Goal: Navigation & Orientation: Find specific page/section

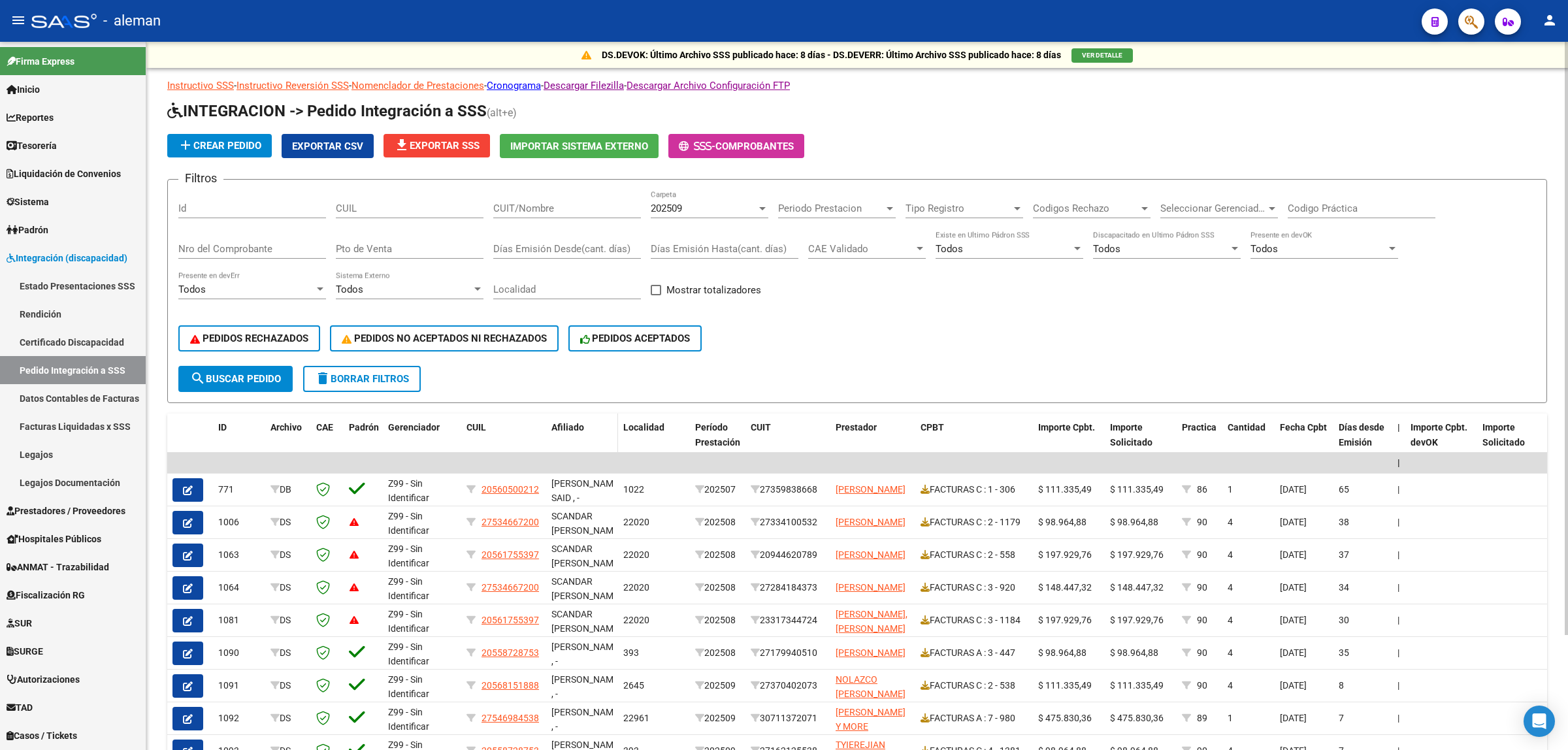
scroll to position [1, 0]
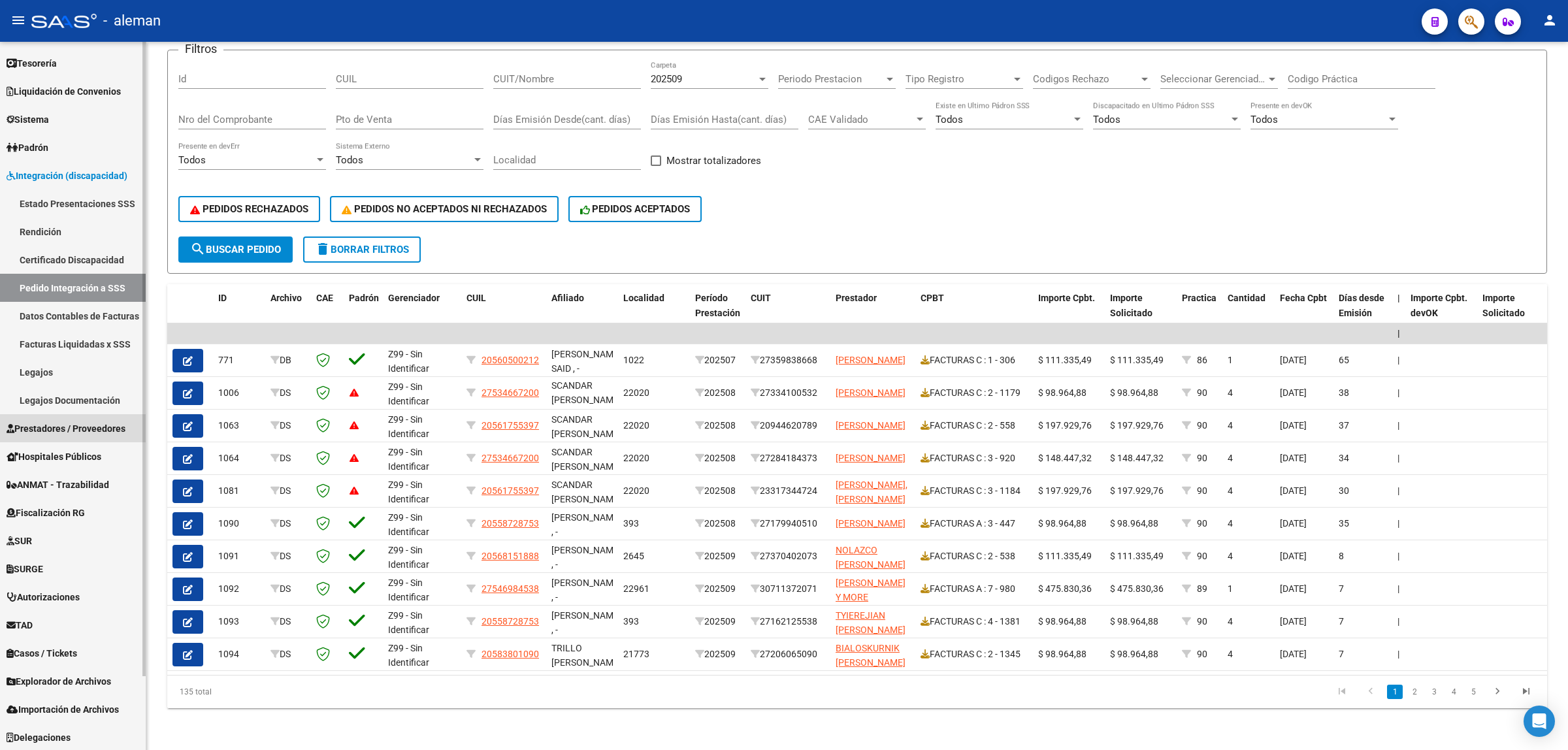
click at [63, 428] on span "Prestadores / Proveedores" at bounding box center [66, 428] width 119 height 14
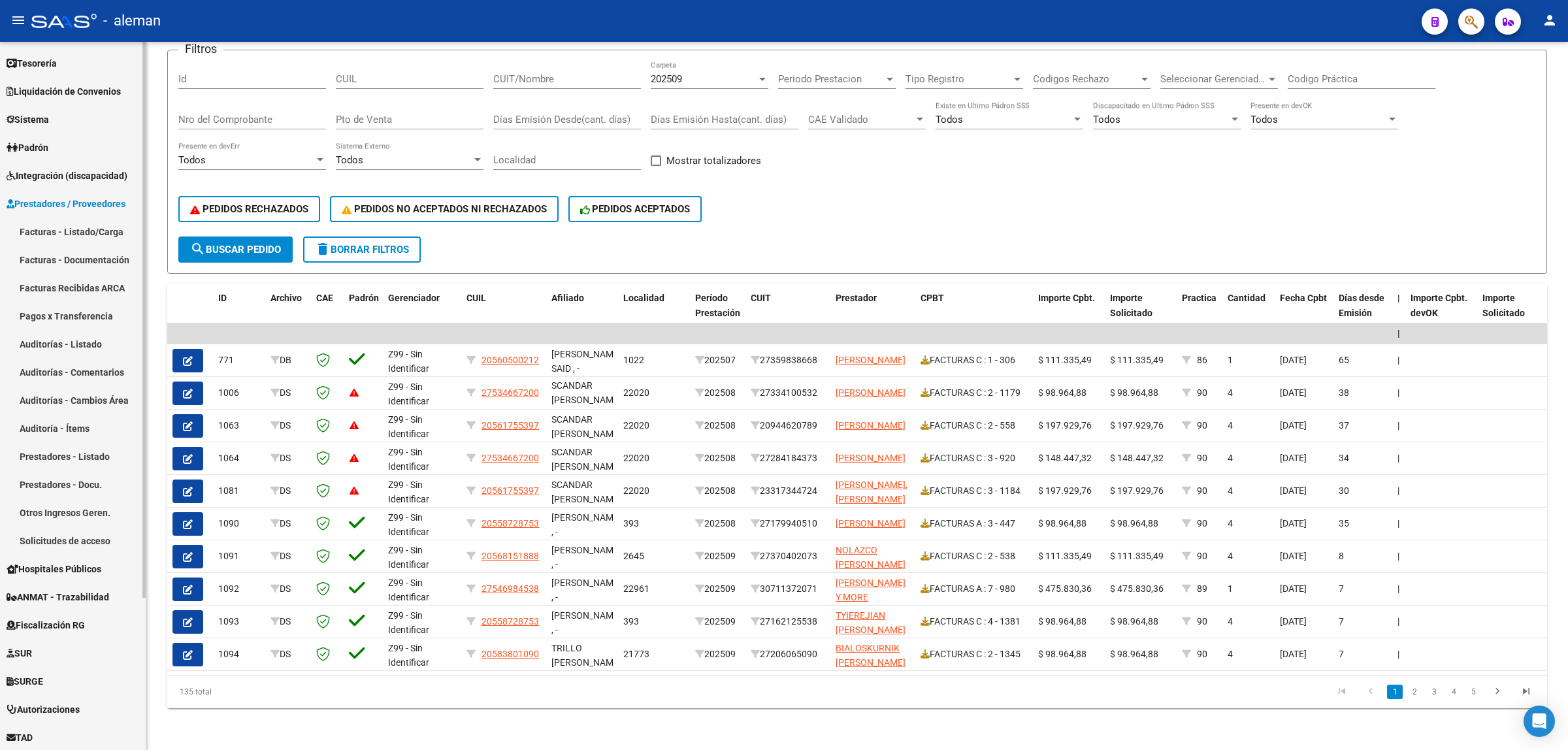
click at [76, 230] on link "Facturas - Listado/Carga" at bounding box center [72, 231] width 146 height 28
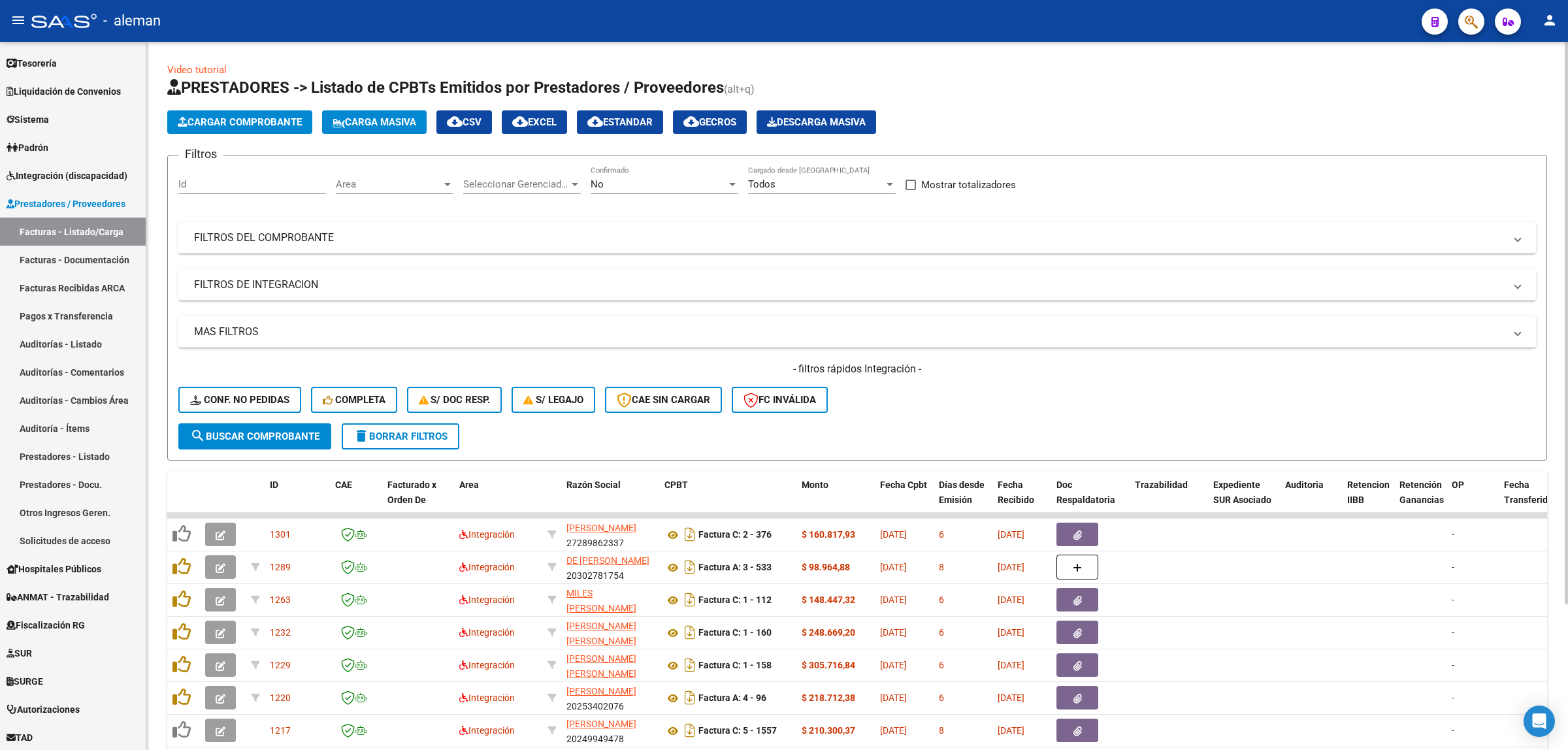
click at [447, 185] on div at bounding box center [447, 184] width 12 height 10
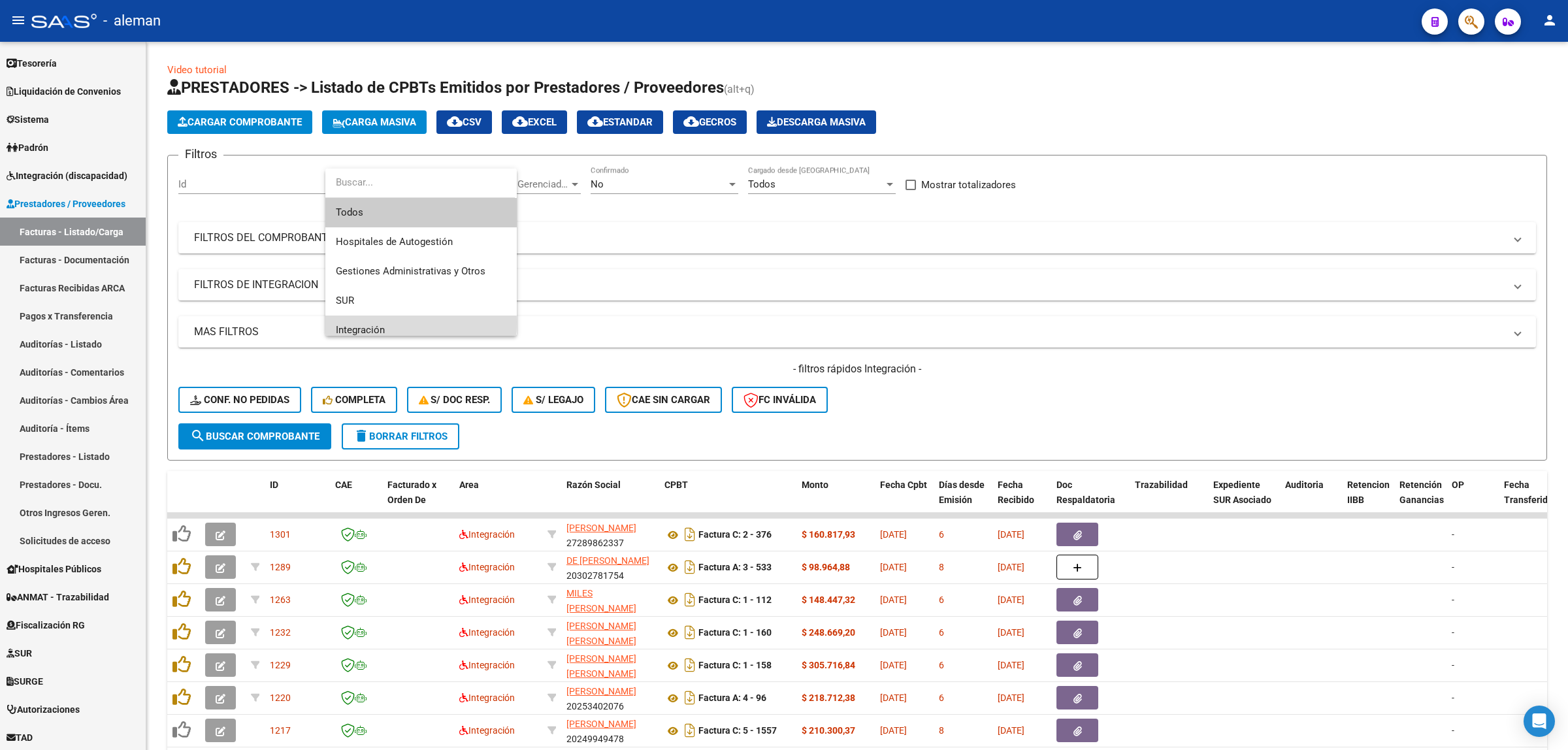
click at [354, 322] on span "Integración" at bounding box center [421, 330] width 171 height 30
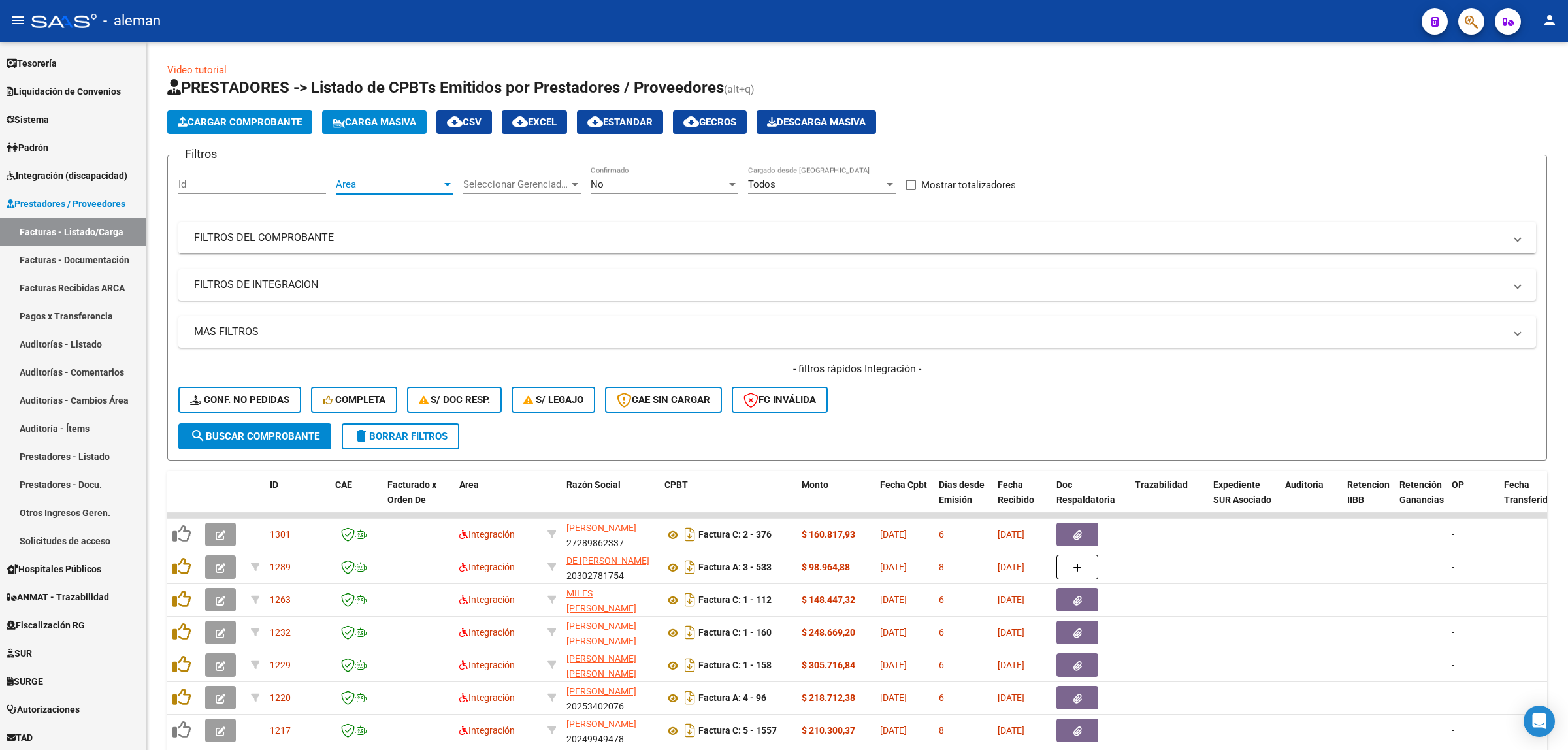
scroll to position [8, 0]
click at [278, 433] on span "search Buscar Comprobante" at bounding box center [254, 436] width 129 height 12
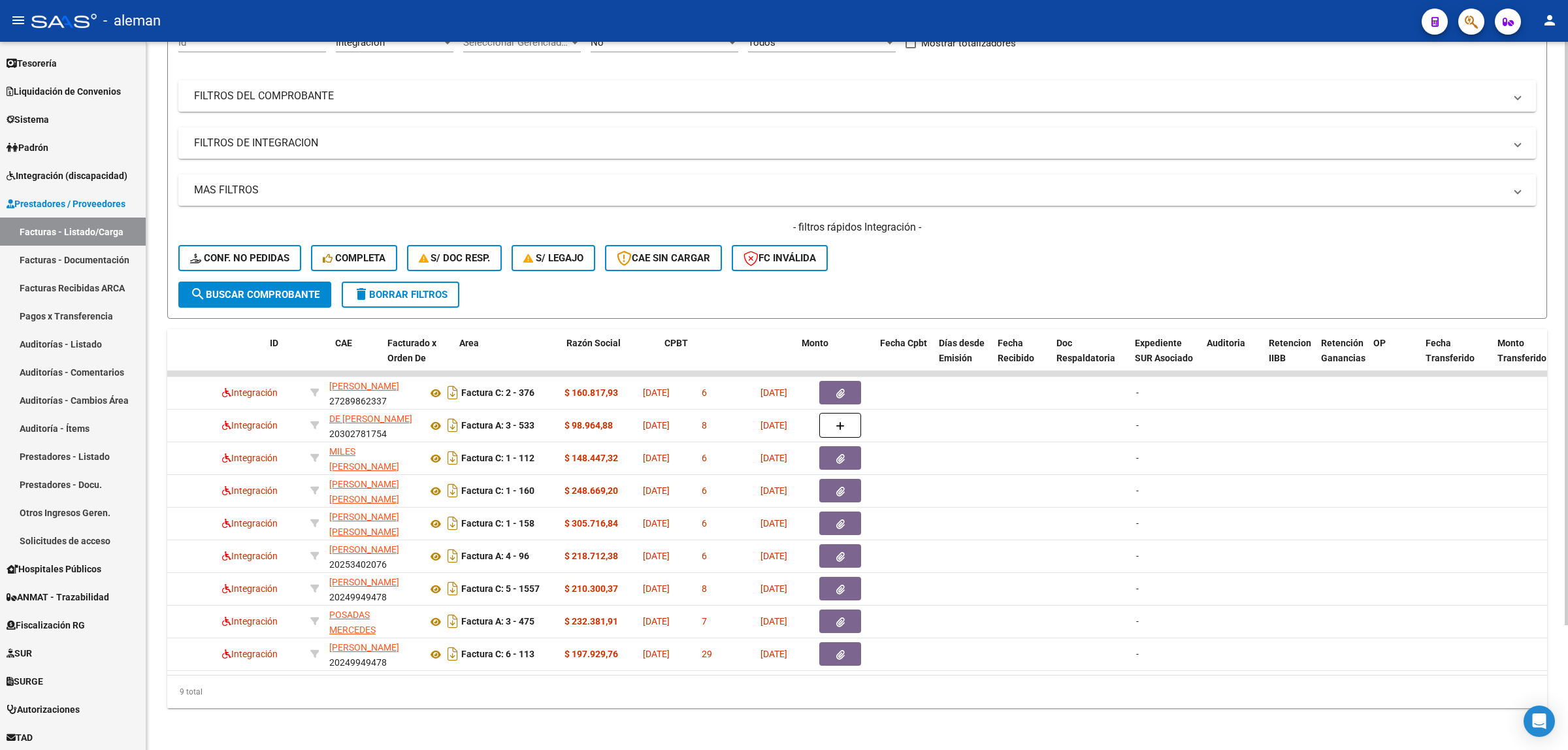
scroll to position [0, 0]
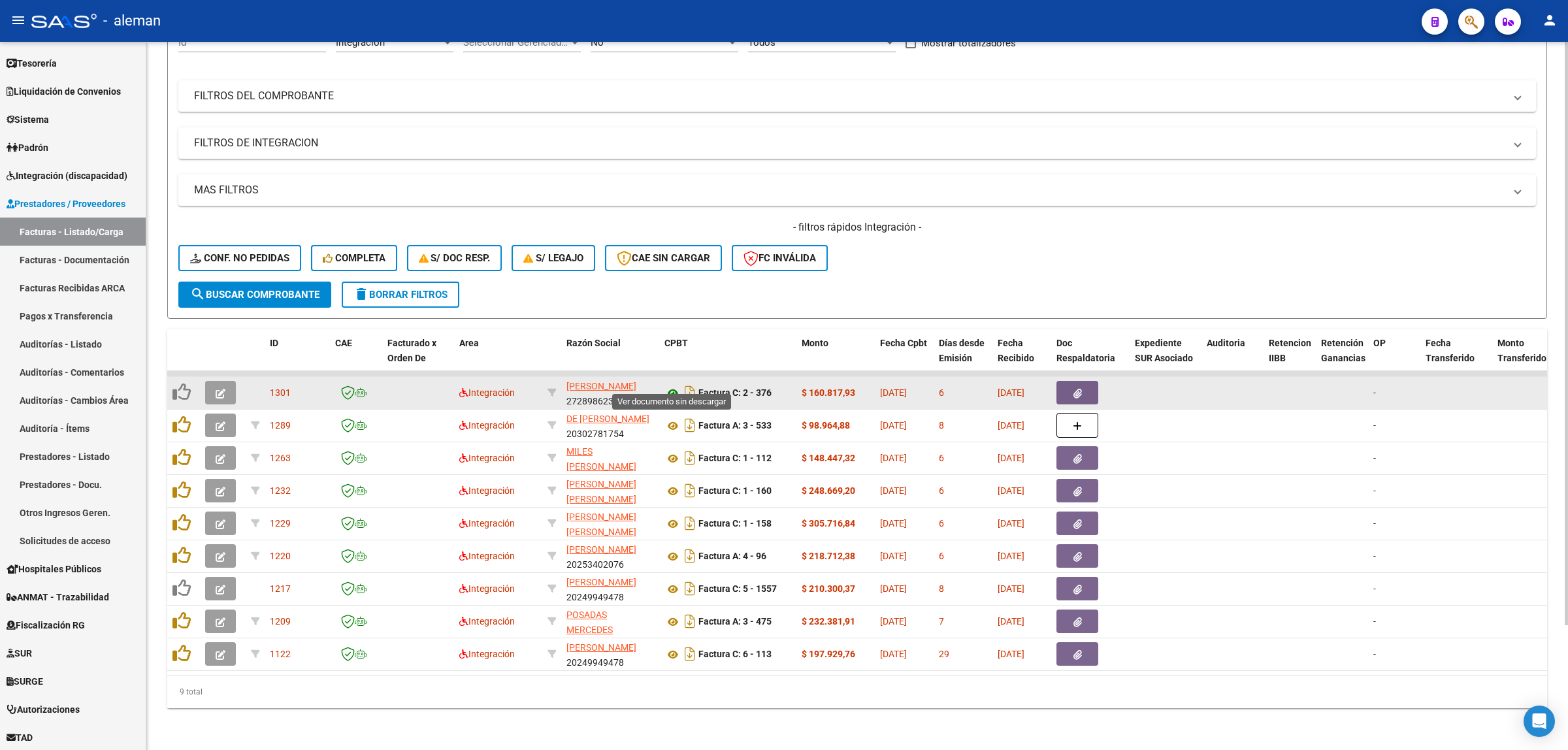
click at [672, 385] on icon at bounding box center [673, 393] width 17 height 16
click at [1071, 381] on button "button" at bounding box center [1077, 392] width 42 height 23
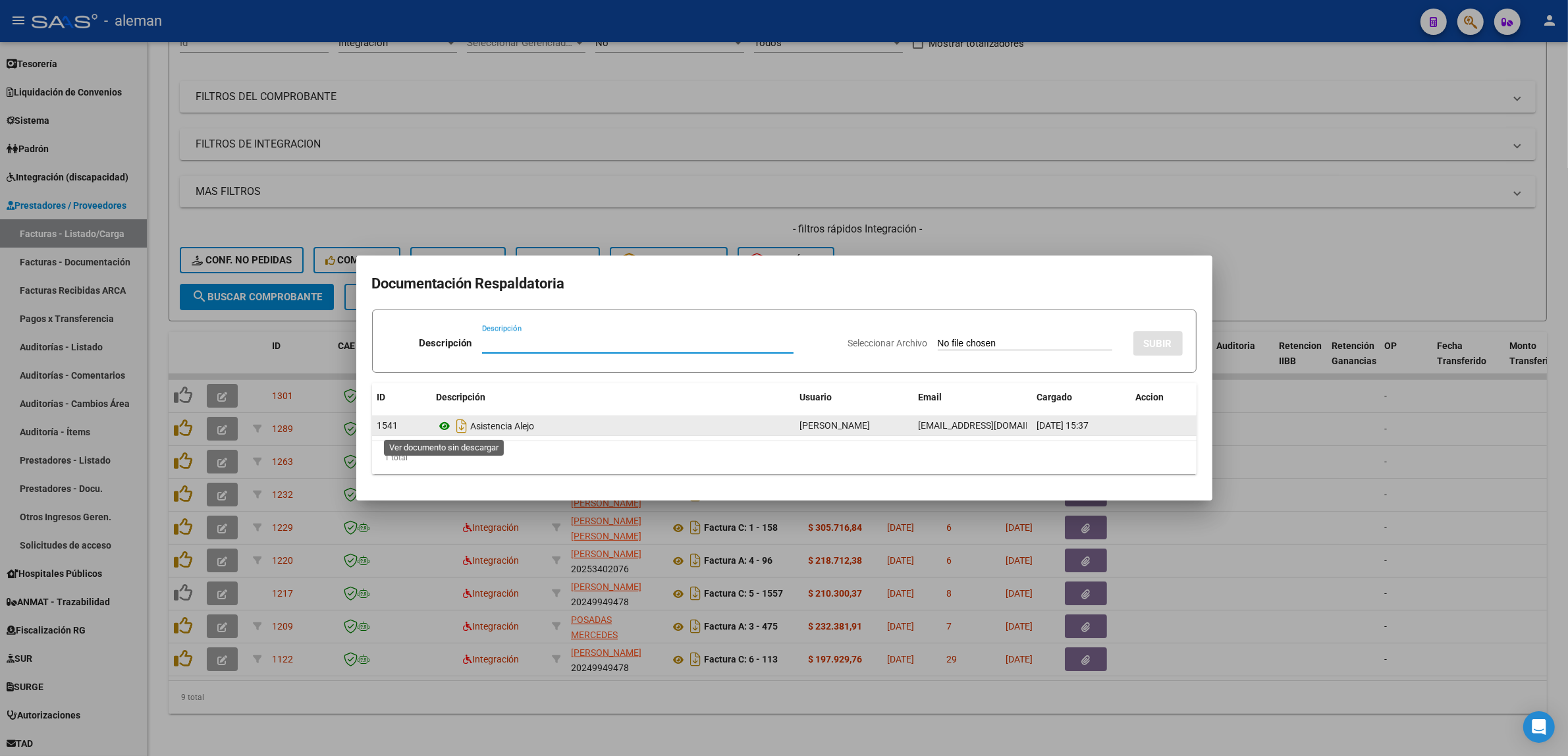
click at [442, 429] on icon at bounding box center [445, 426] width 17 height 16
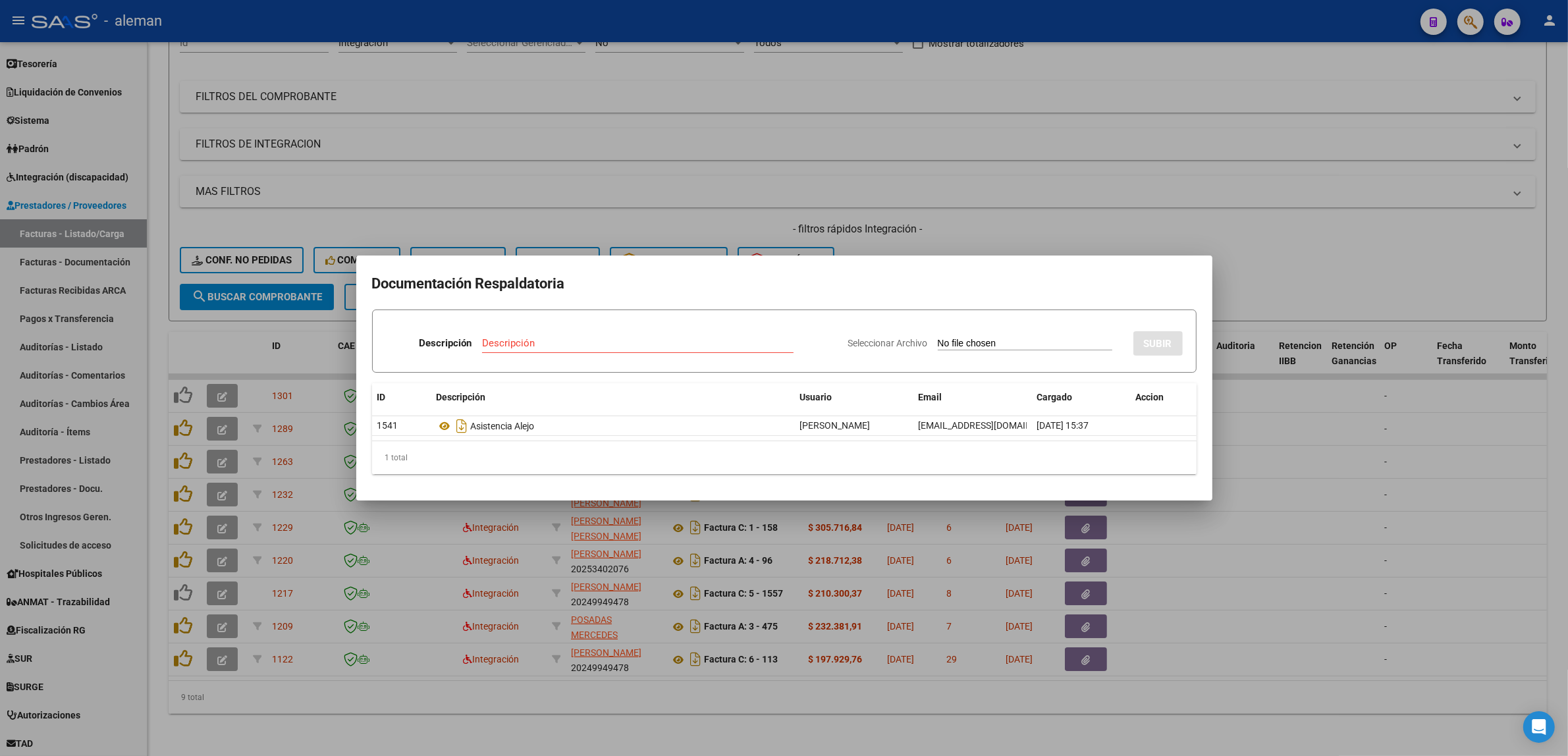
click at [1333, 464] on div at bounding box center [784, 378] width 1568 height 756
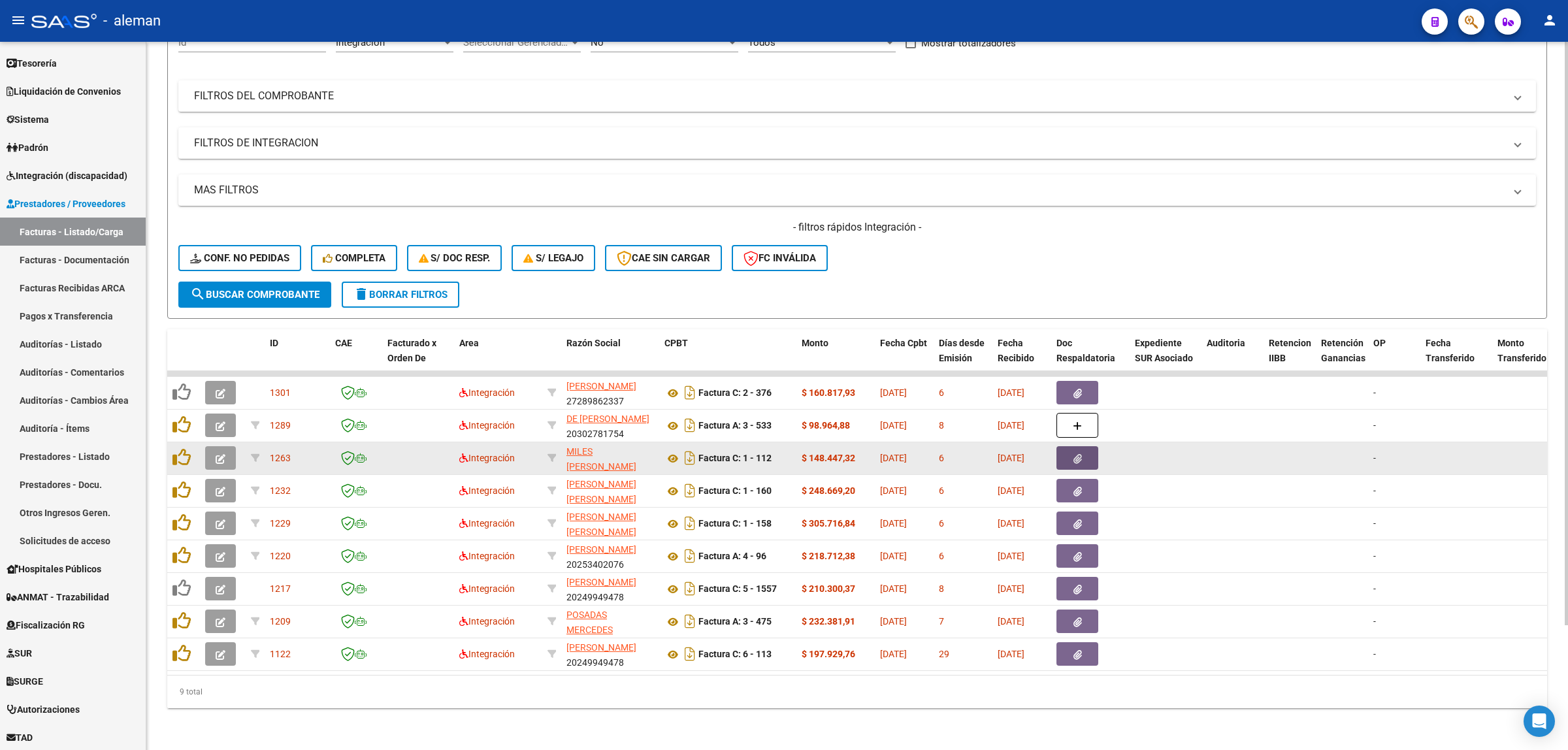
click at [1074, 452] on span "button" at bounding box center [1078, 458] width 8 height 12
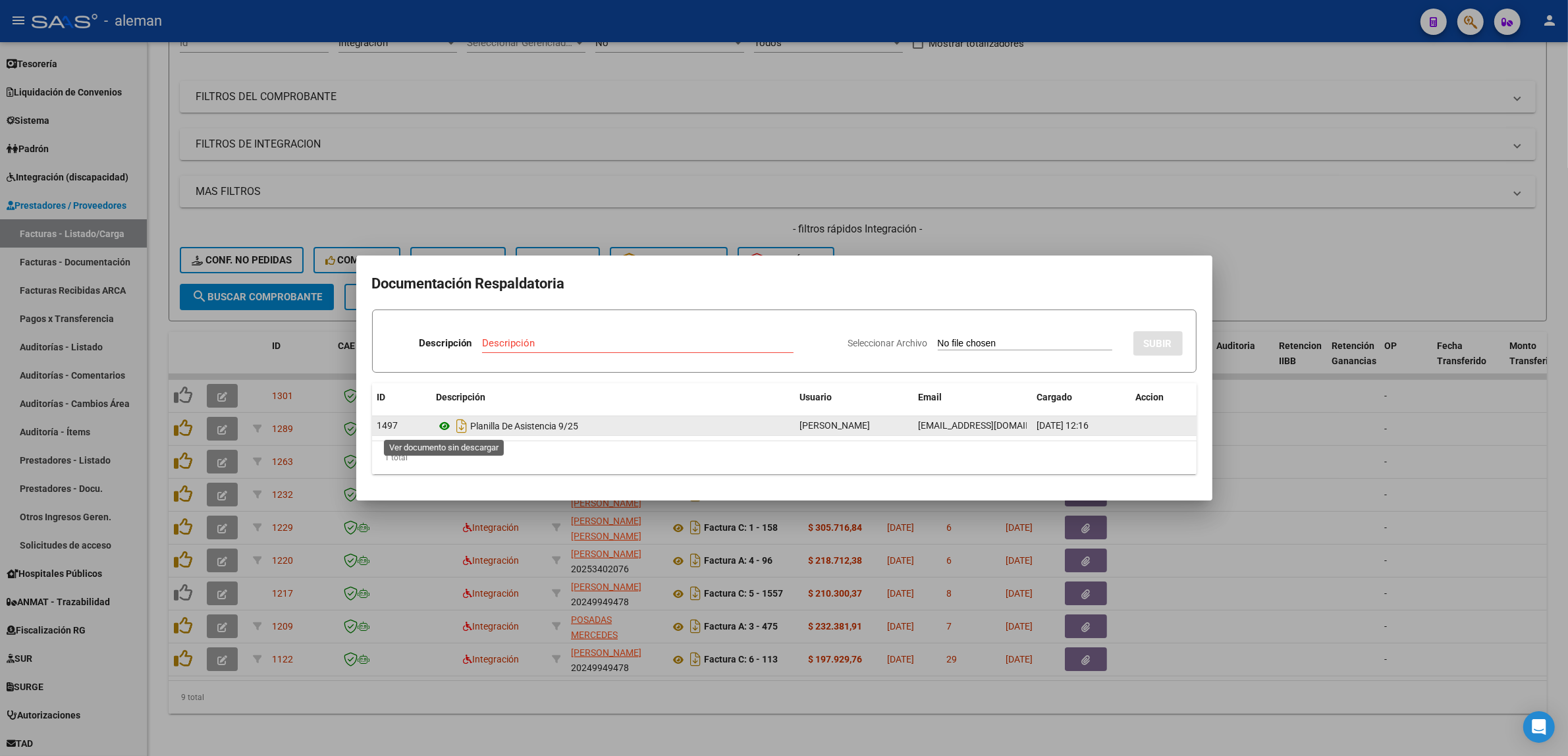
click at [444, 423] on icon at bounding box center [445, 426] width 17 height 16
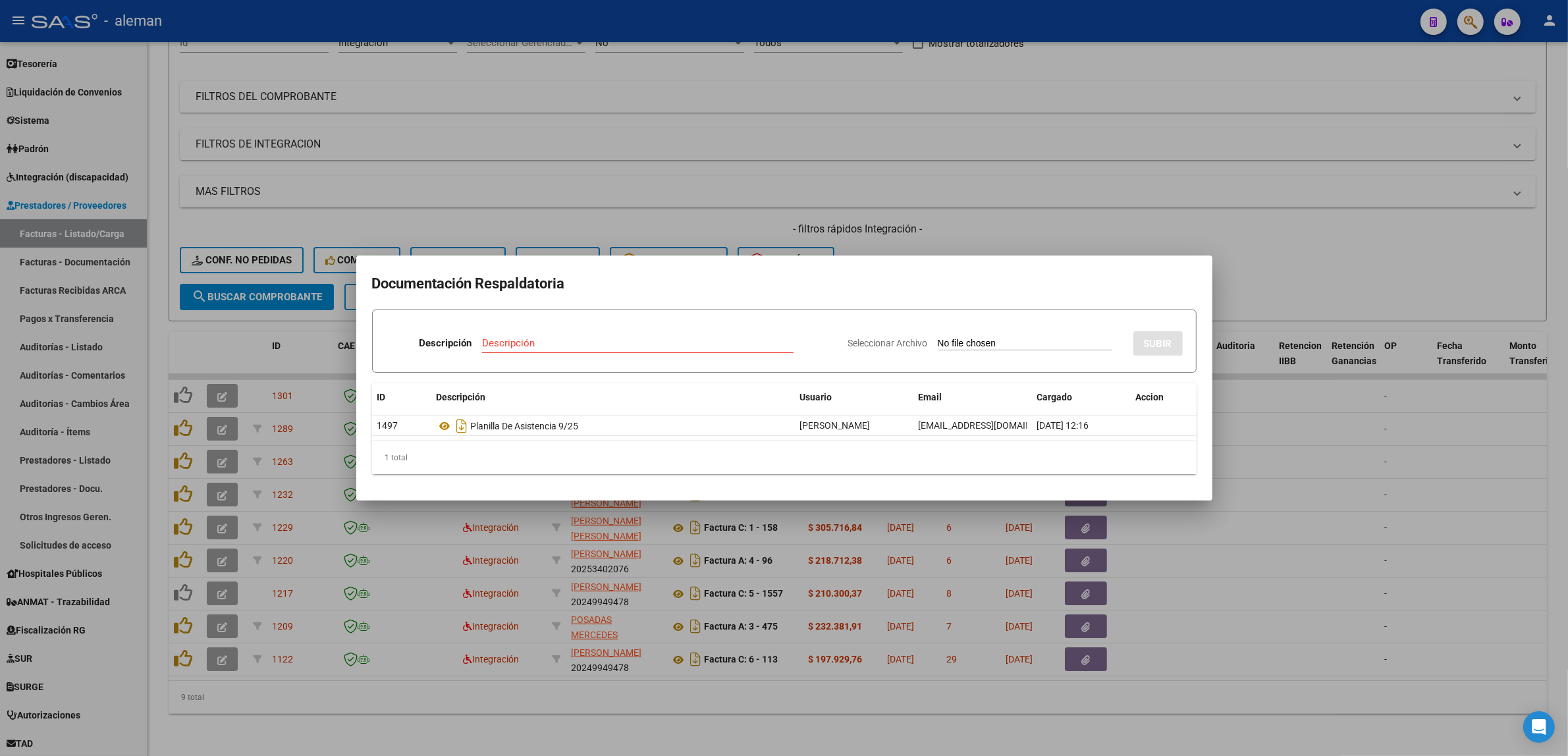
click at [1292, 445] on div at bounding box center [784, 378] width 1568 height 756
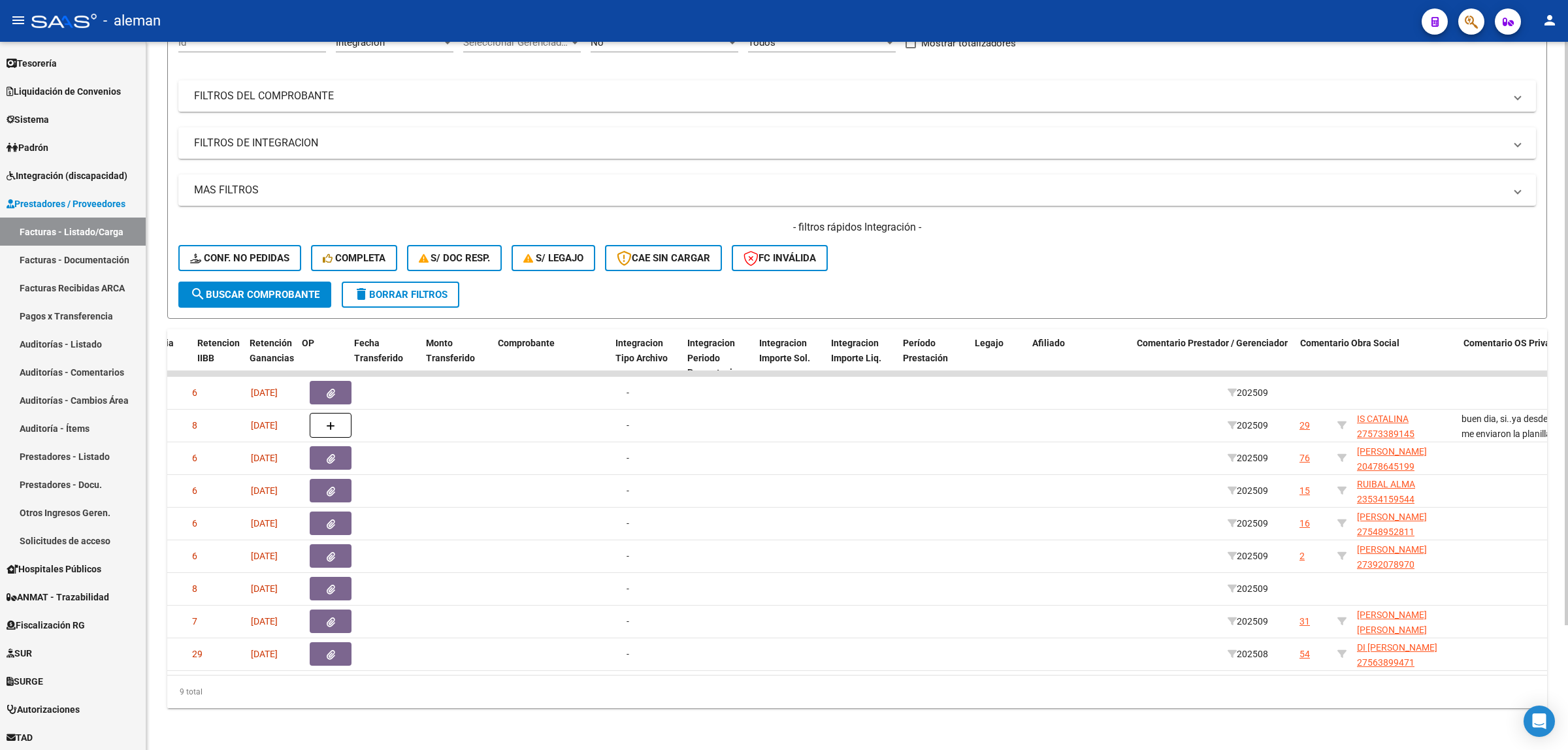
scroll to position [0, 1079]
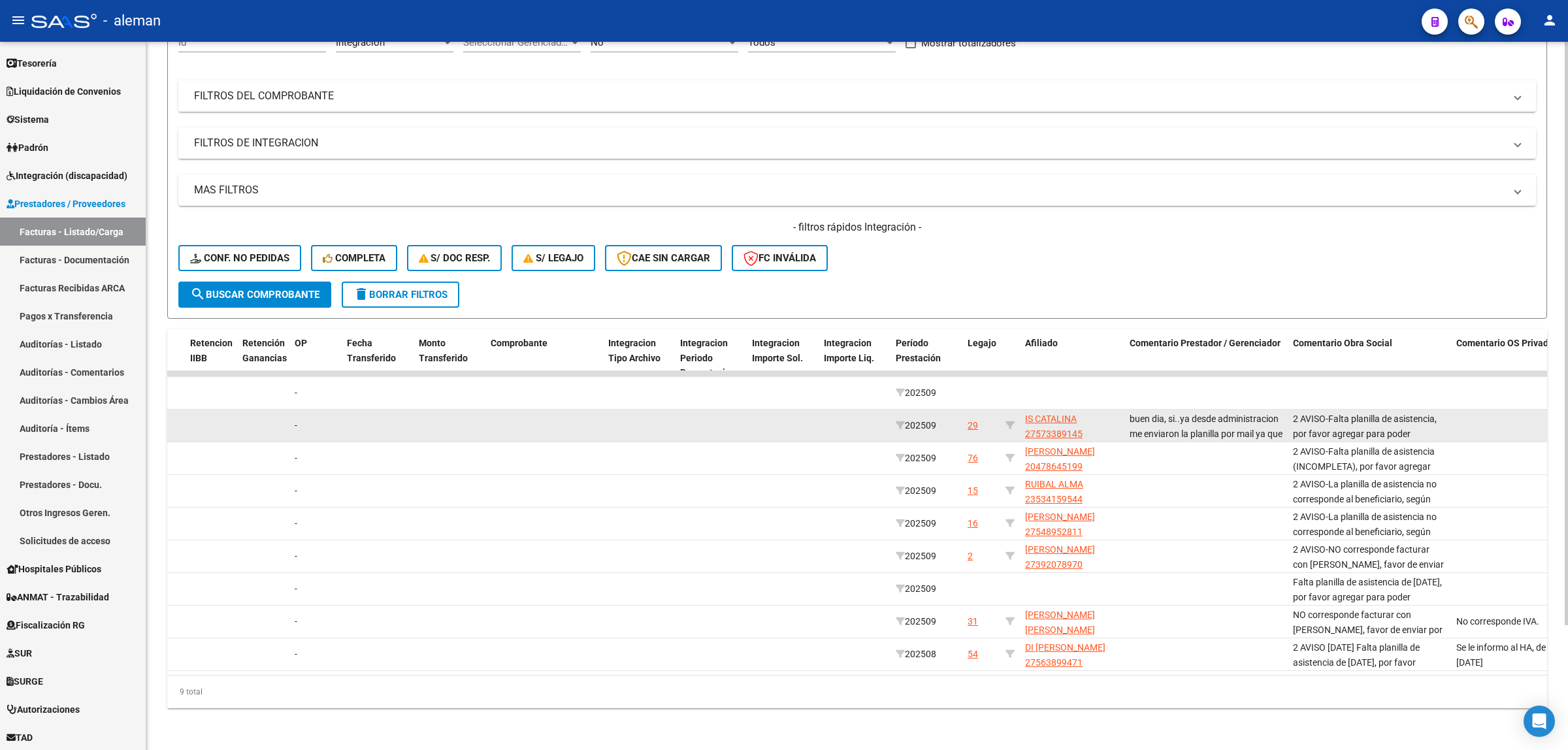
click at [1453, 418] on datatable-body-cell at bounding box center [1533, 425] width 163 height 32
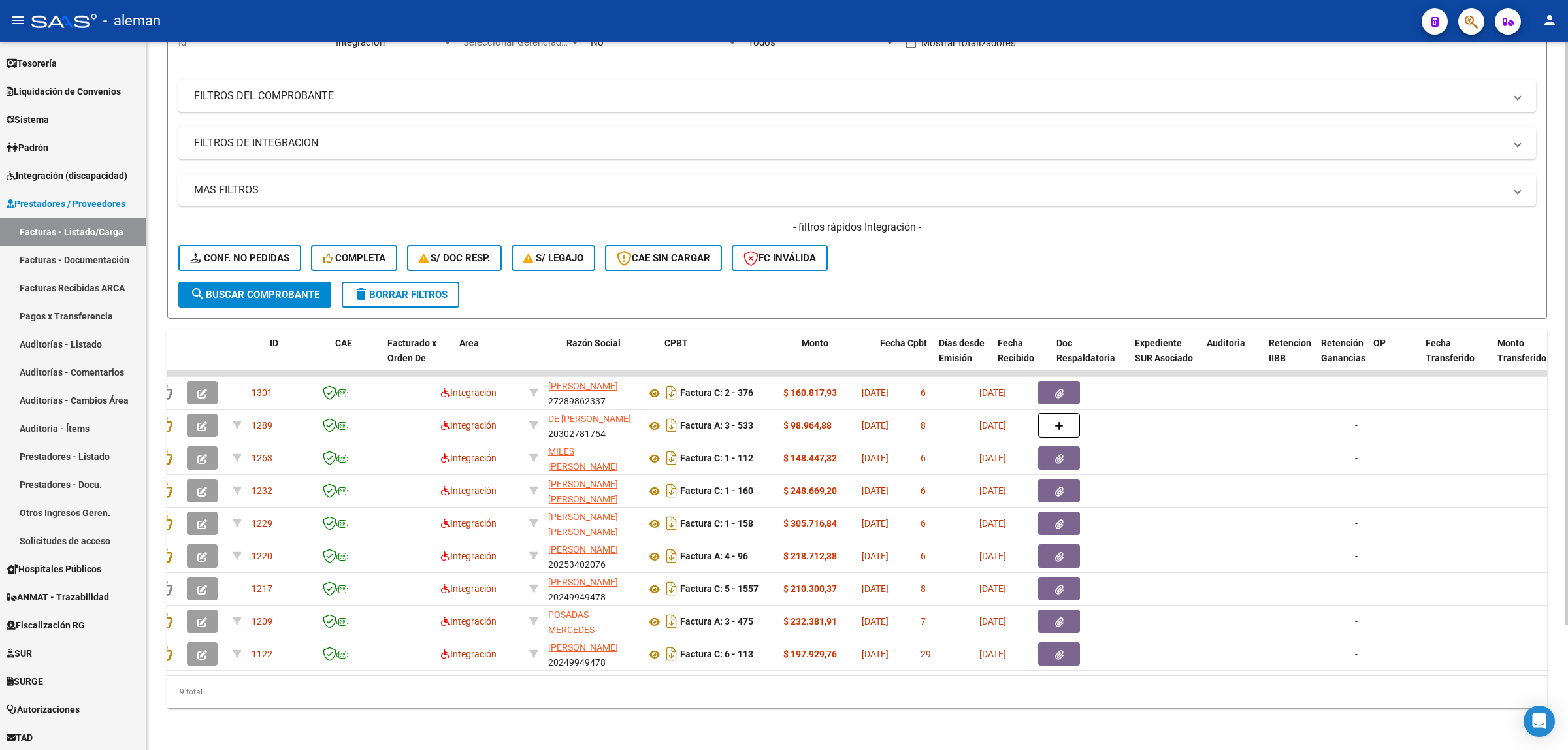
scroll to position [0, 0]
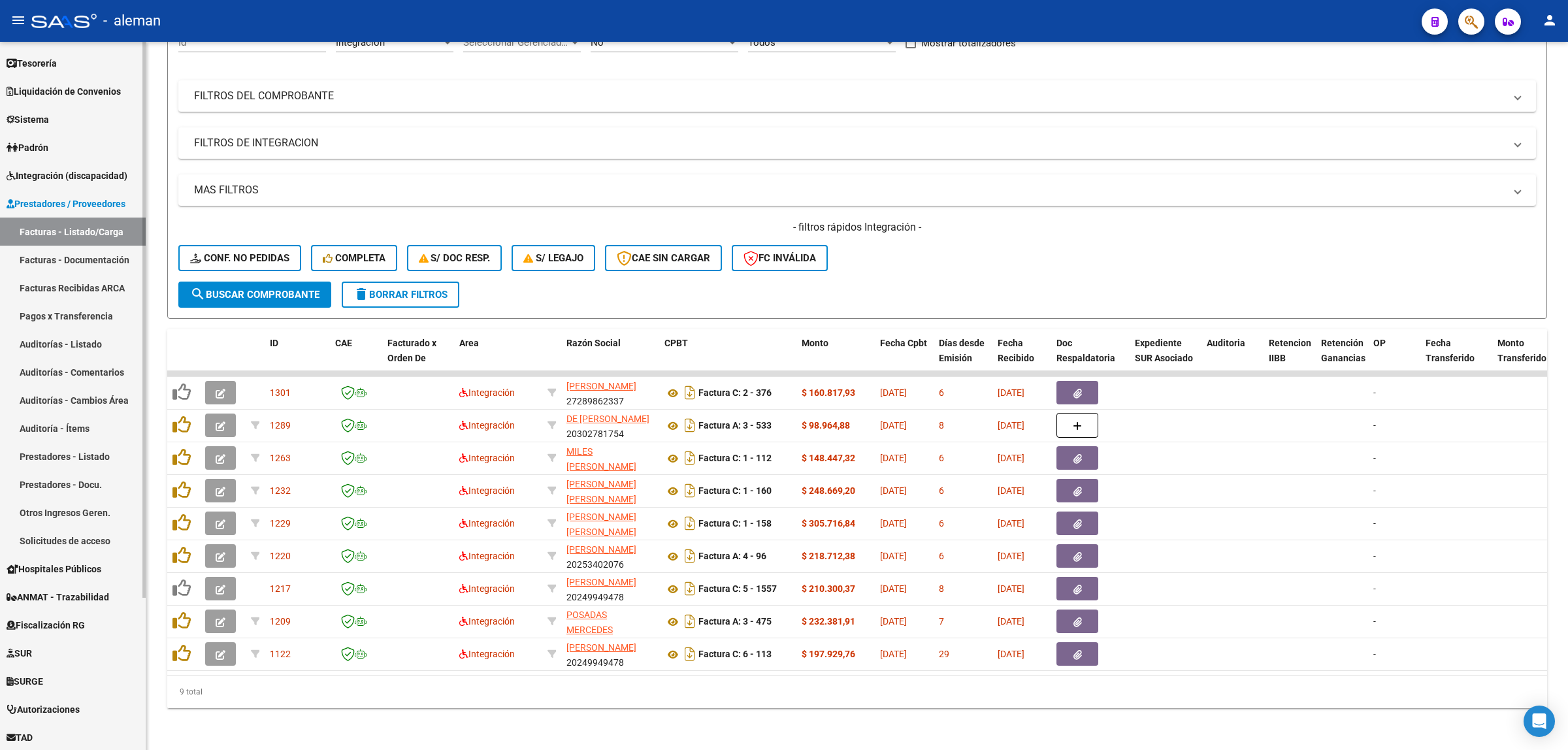
click at [67, 311] on link "Pagos x Transferencia" at bounding box center [72, 316] width 146 height 28
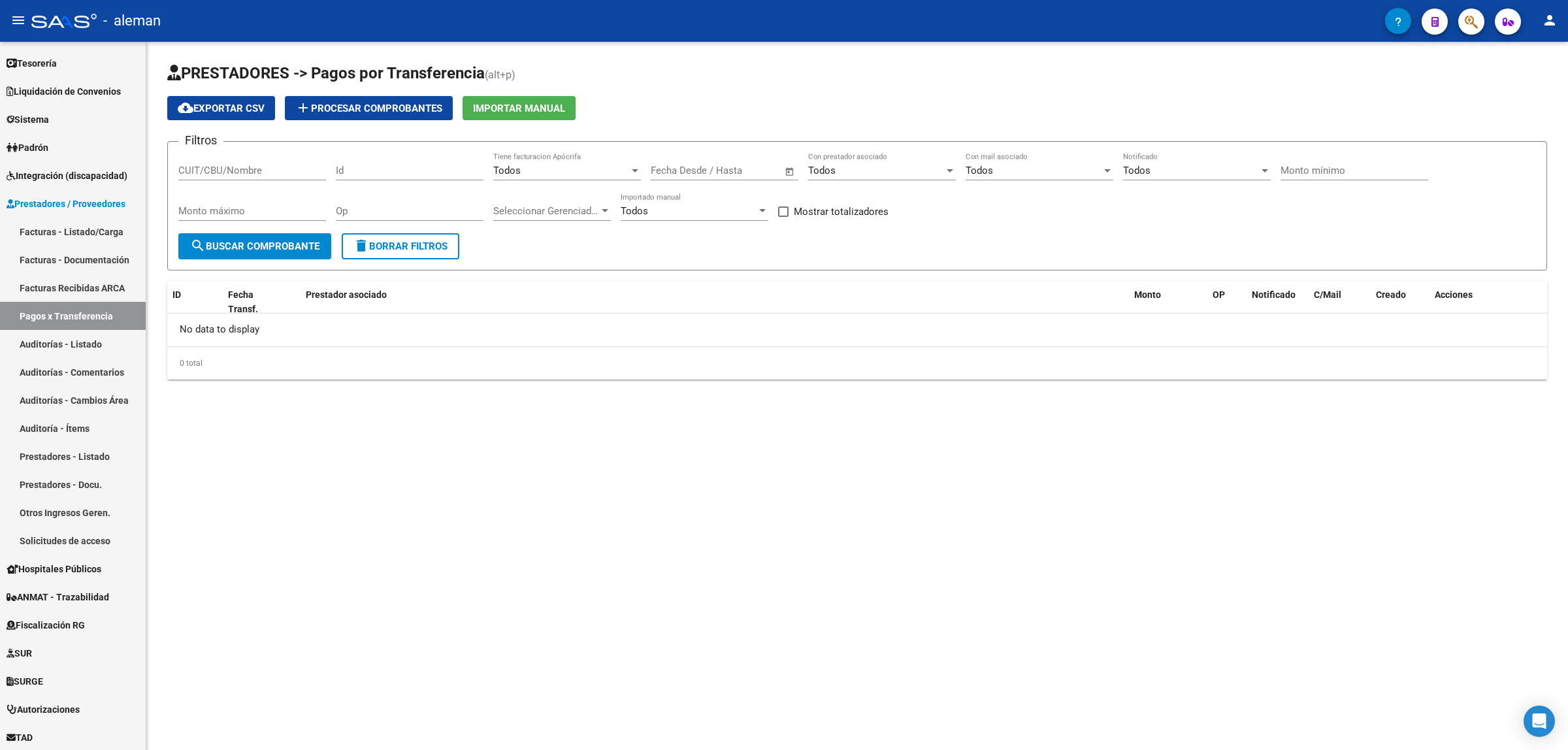
click at [596, 493] on mat-sidenav-content "PRESTADORES -> Pagos por Transferencia (alt+p) cloud_download Exportar CSV add …" at bounding box center [858, 395] width 1422 height 708
click at [504, 462] on mat-sidenav-content "PRESTADORES -> Pagos por Transferencia (alt+p) cloud_download Exportar CSV add …" at bounding box center [858, 395] width 1422 height 708
click at [30, 485] on link "Prestadores - Docu." at bounding box center [72, 485] width 146 height 28
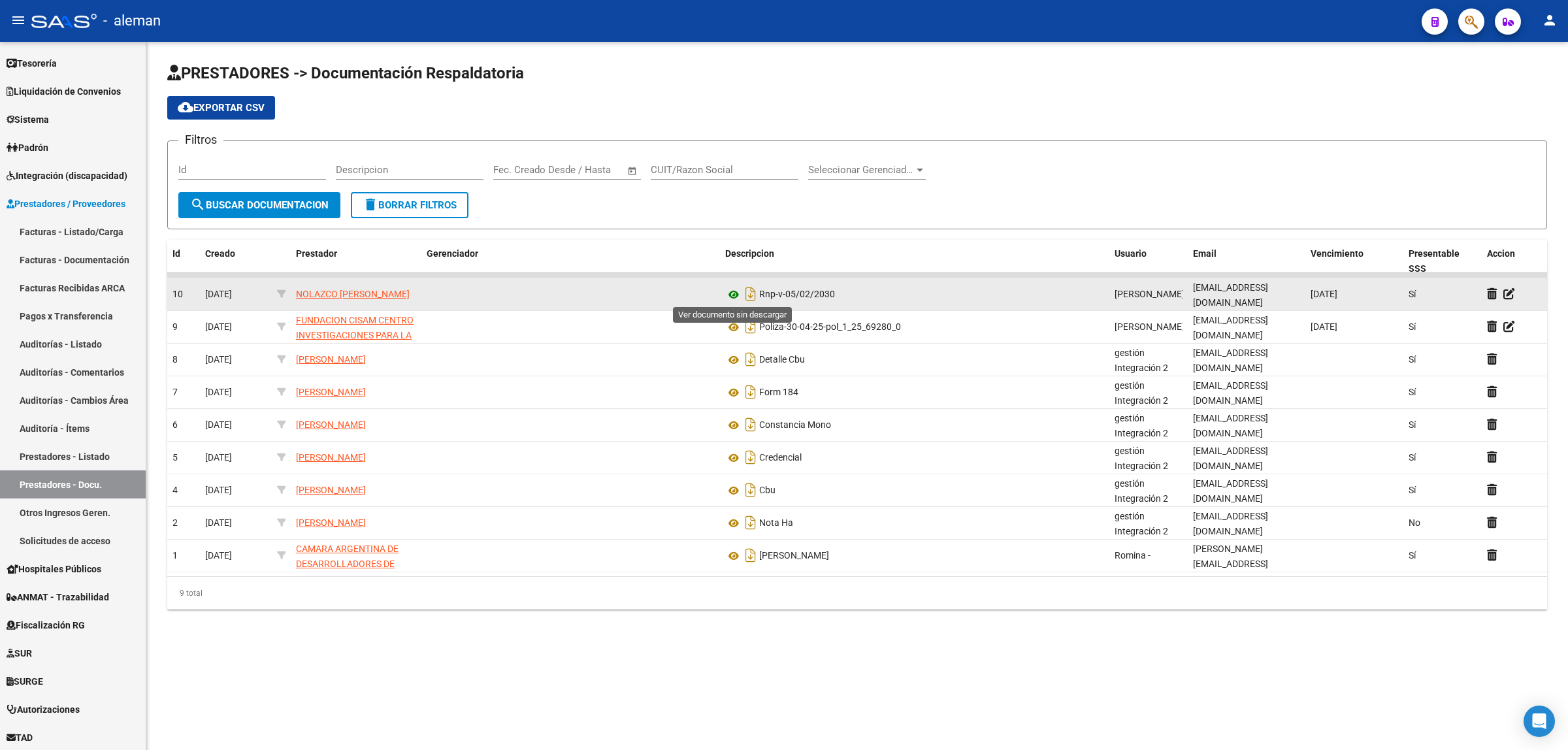
click at [731, 291] on icon at bounding box center [733, 294] width 17 height 16
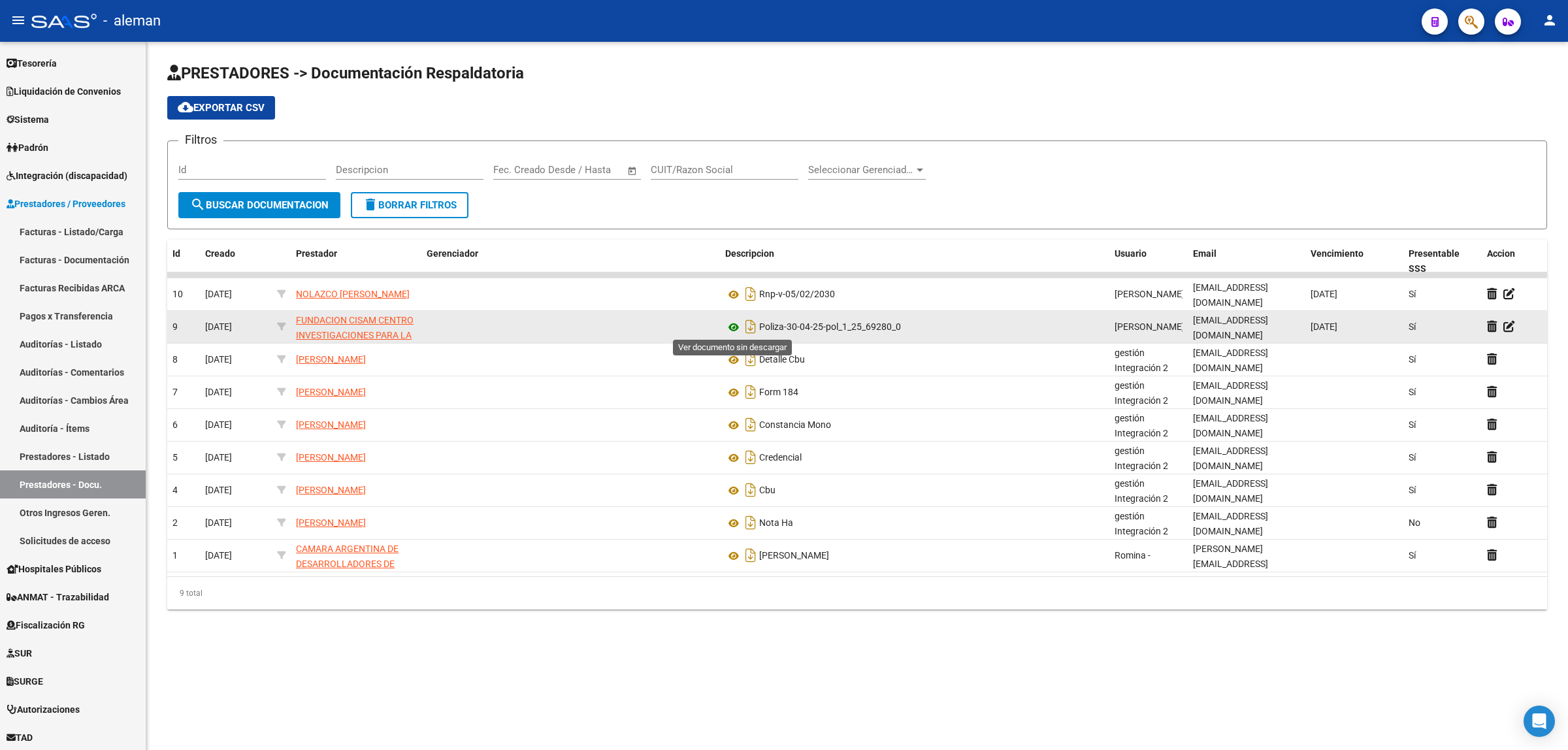
click at [733, 324] on icon at bounding box center [733, 327] width 17 height 16
click at [1510, 328] on icon at bounding box center [1510, 326] width 12 height 12
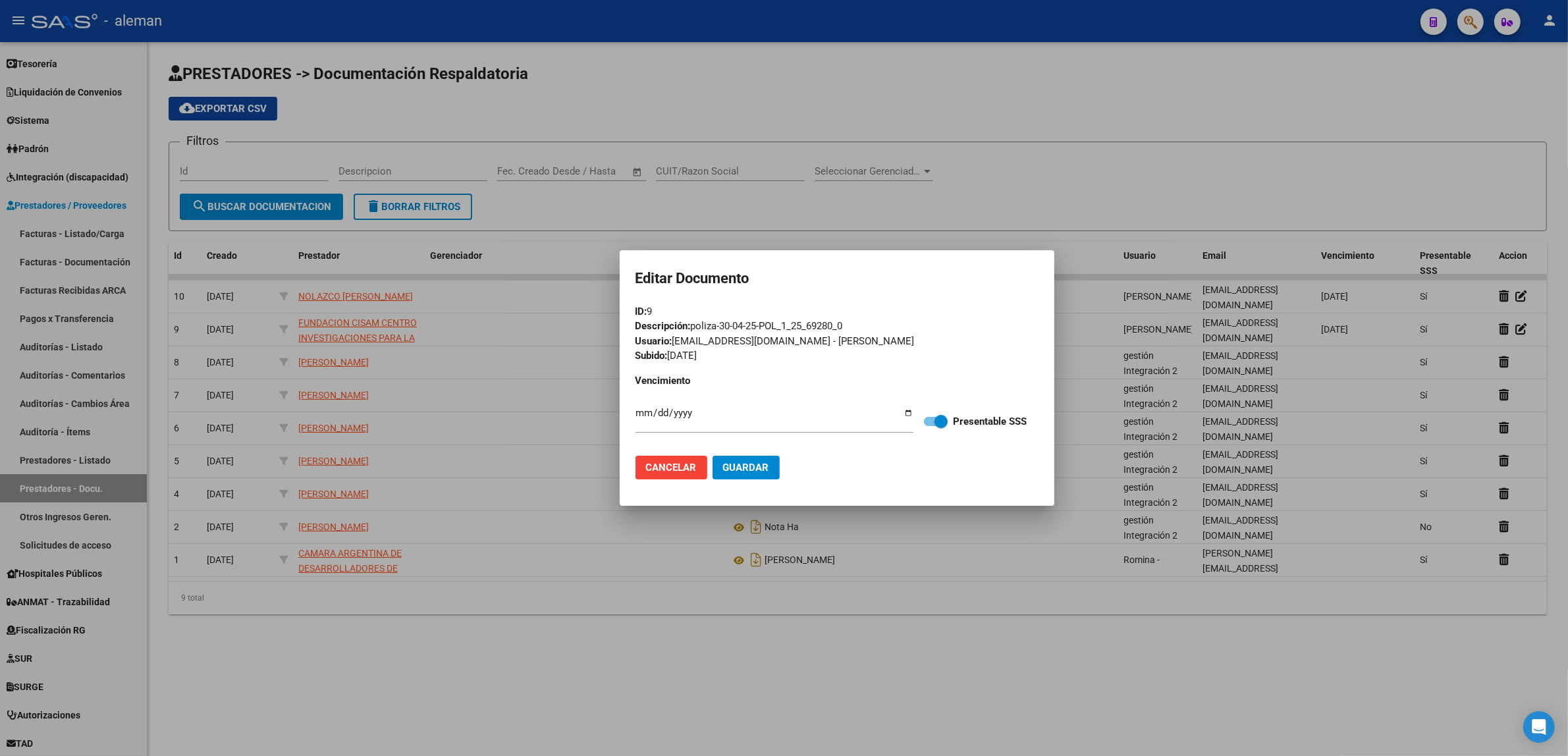
click at [1055, 665] on div at bounding box center [784, 378] width 1568 height 756
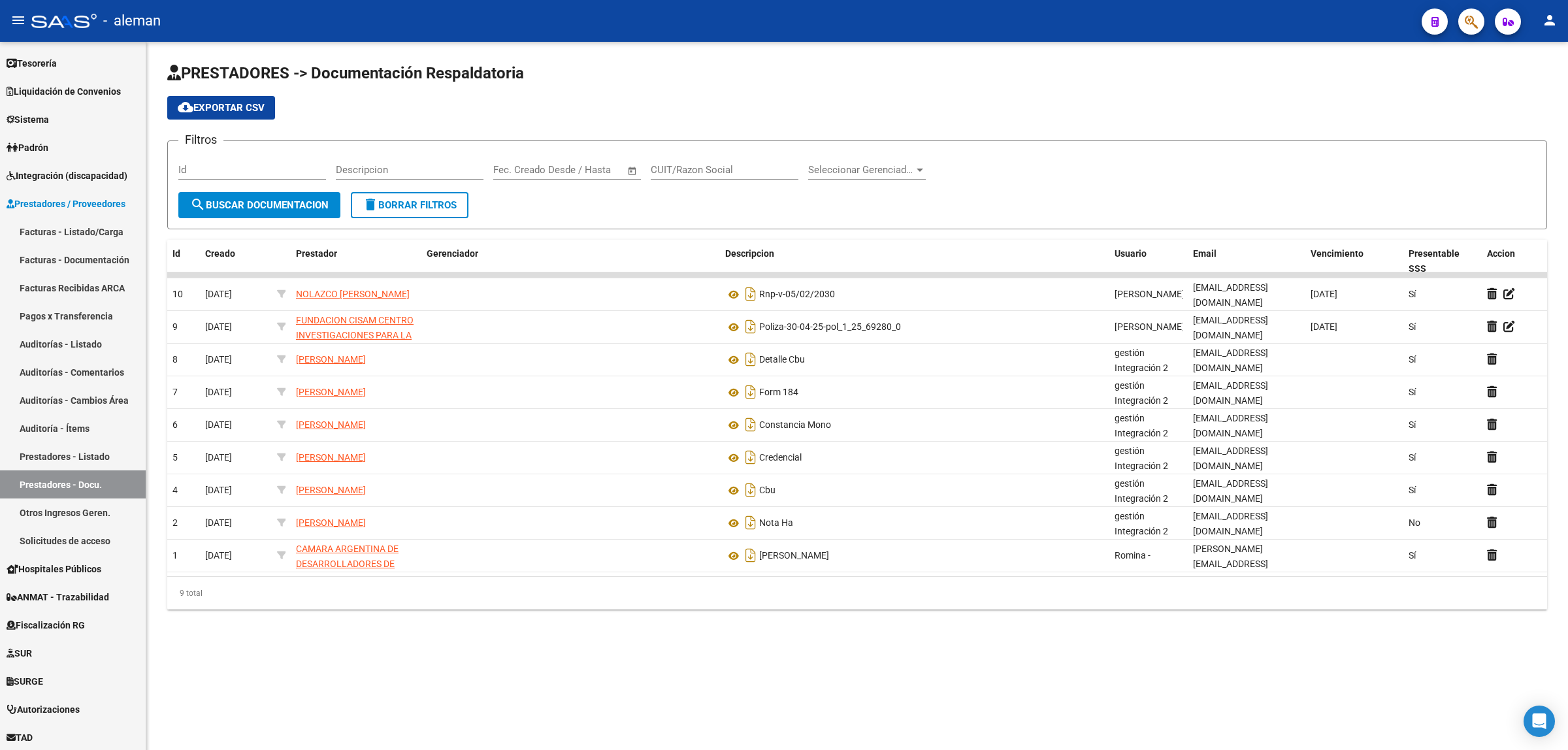
click at [923, 169] on div at bounding box center [920, 171] width 6 height 4
click at [1045, 194] on div at bounding box center [784, 375] width 1568 height 750
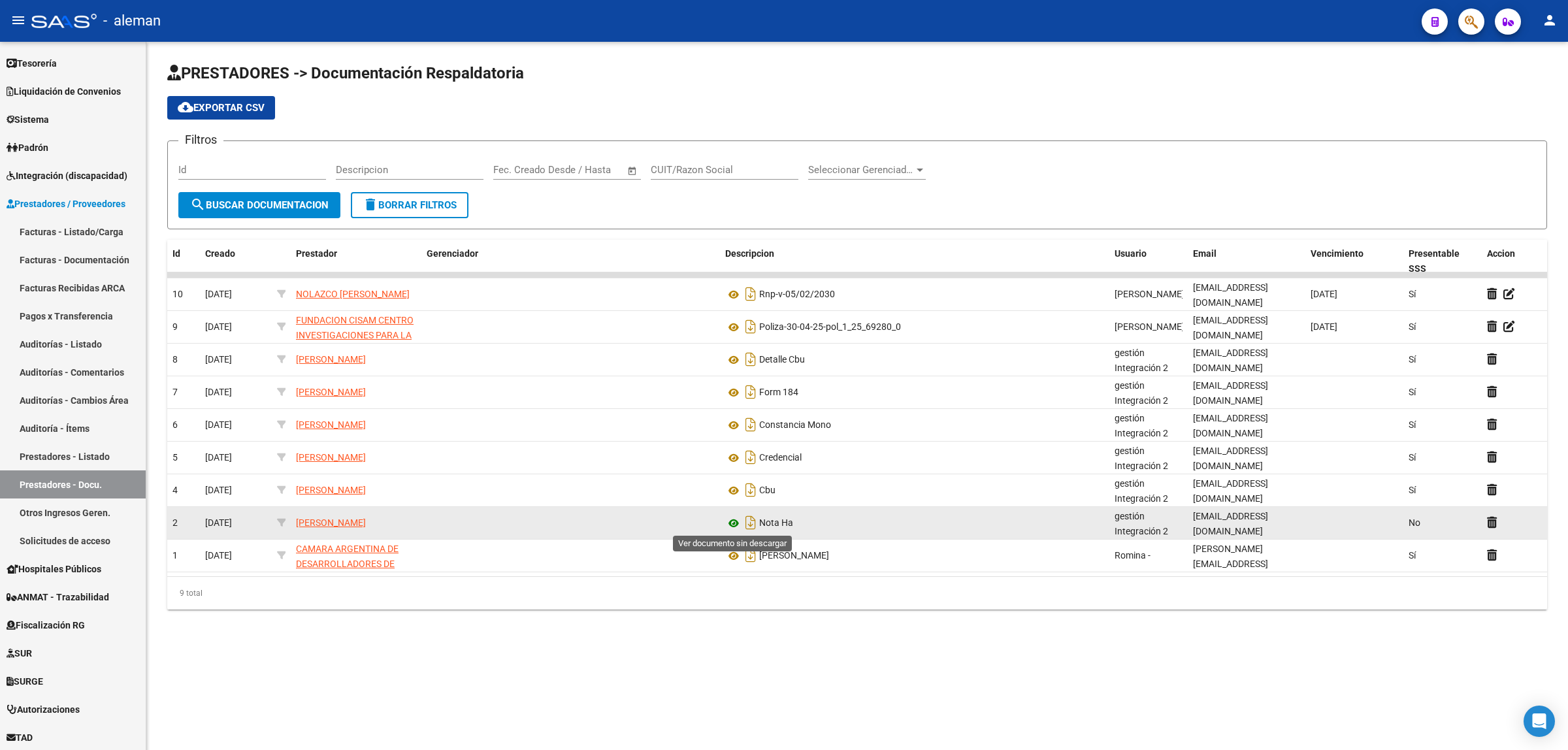
click at [735, 523] on icon at bounding box center [733, 523] width 17 height 16
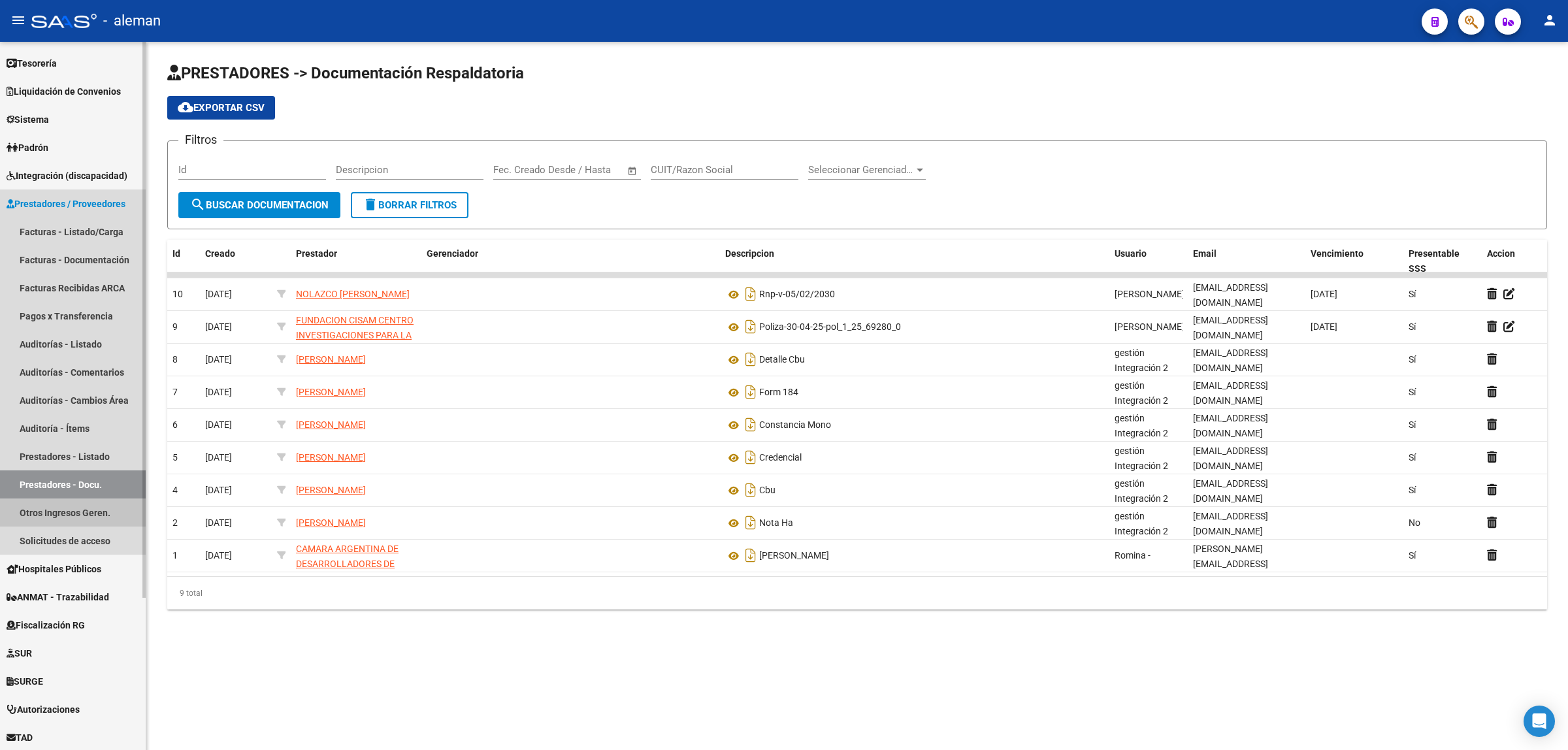
click at [70, 507] on link "Otros Ingresos Geren." at bounding box center [72, 512] width 146 height 28
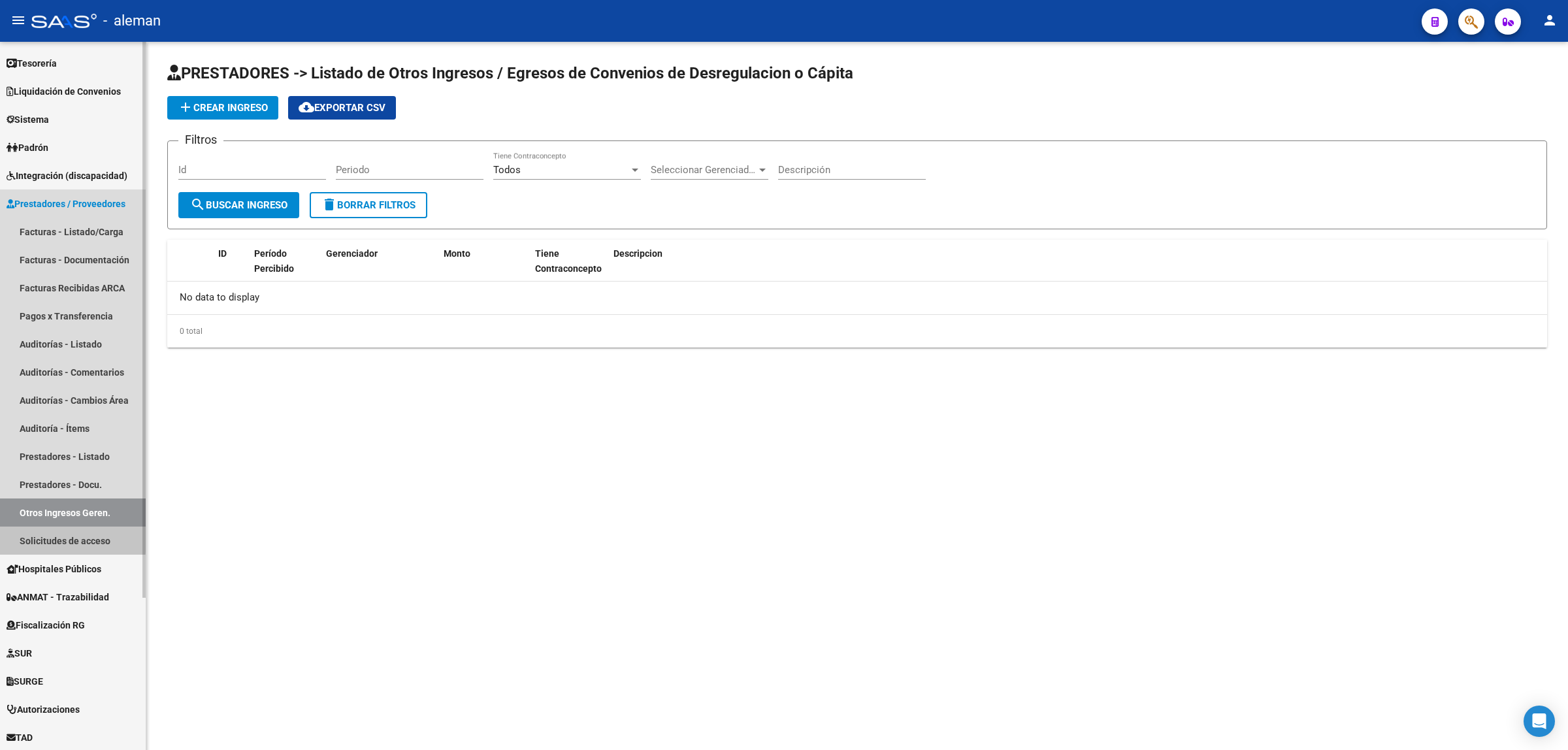
click at [60, 537] on link "Solicitudes de acceso" at bounding box center [72, 540] width 146 height 28
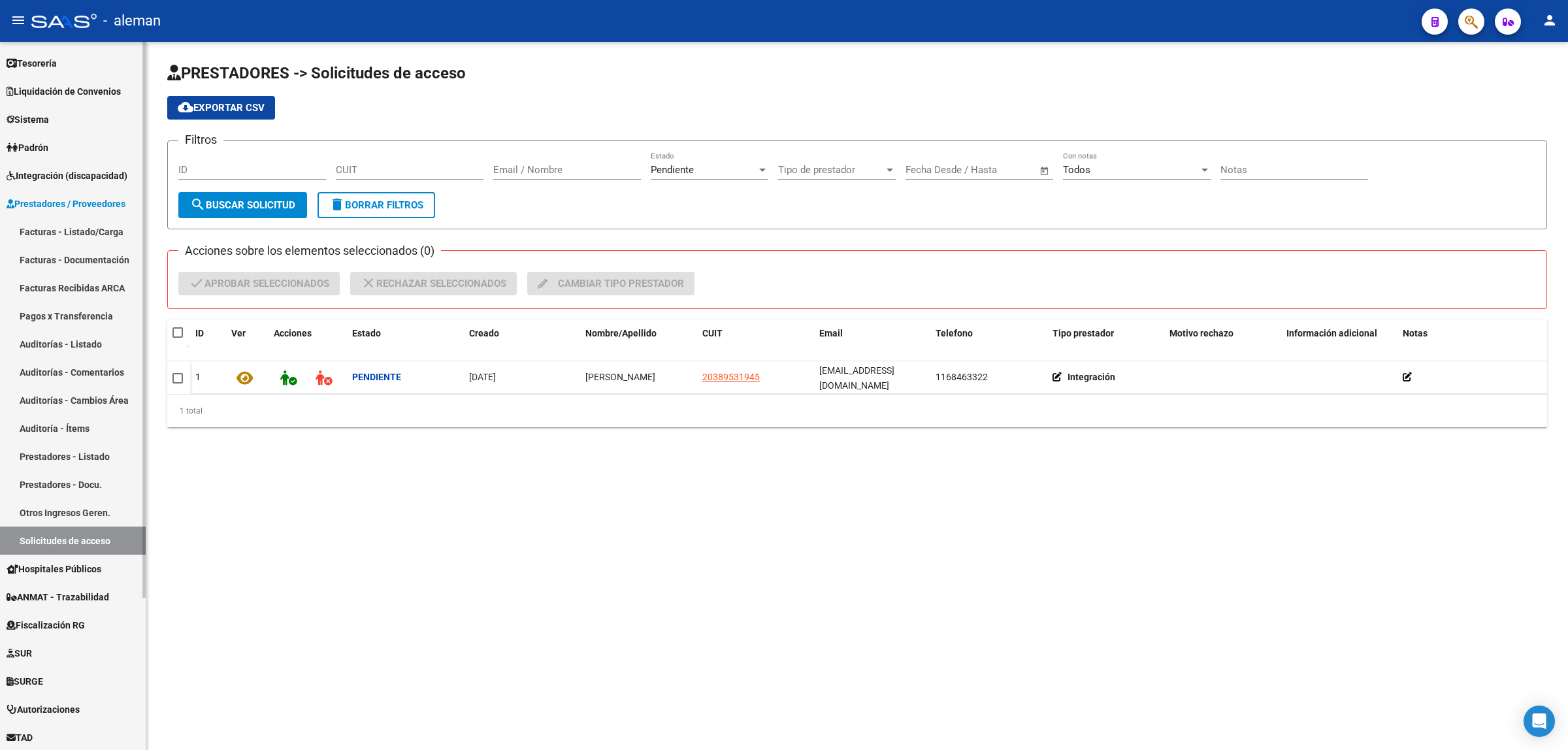
click at [63, 234] on link "Facturas - Listado/Carga" at bounding box center [72, 231] width 146 height 28
